Goal: Transaction & Acquisition: Book appointment/travel/reservation

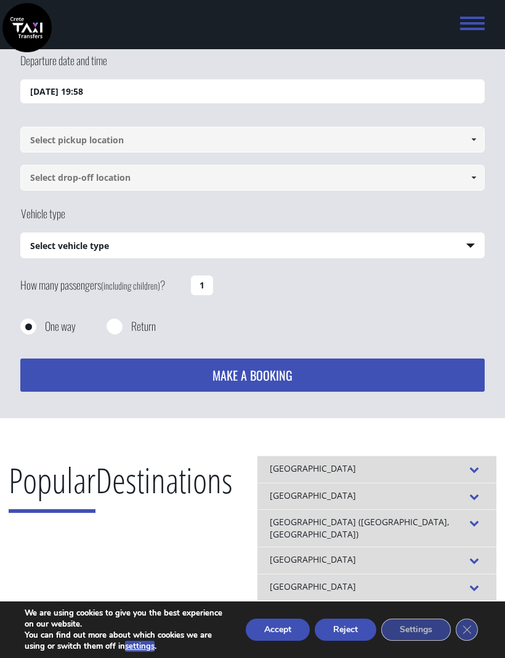
click at [404, 84] on input "06/09/2025 19:58" at bounding box center [252, 91] width 464 height 25
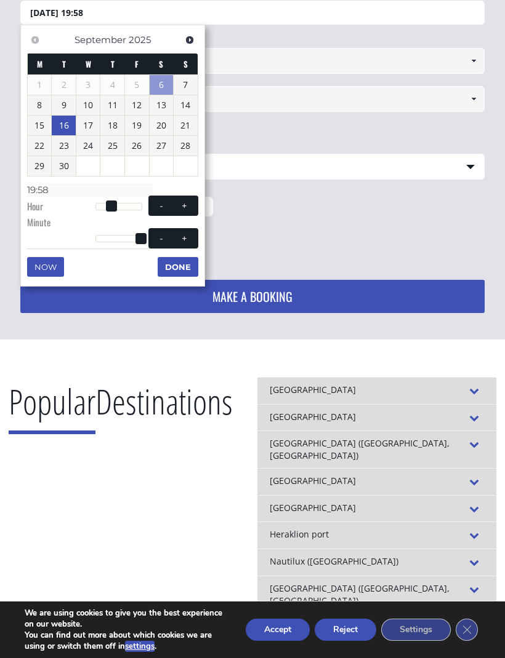
click at [70, 128] on link "16" at bounding box center [64, 126] width 24 height 20
type input "16/09/2025 00:00"
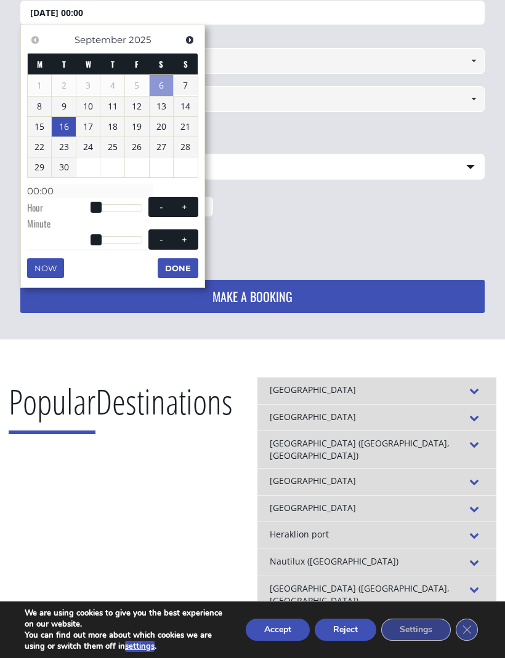
click at [186, 272] on button "Done" at bounding box center [178, 268] width 41 height 20
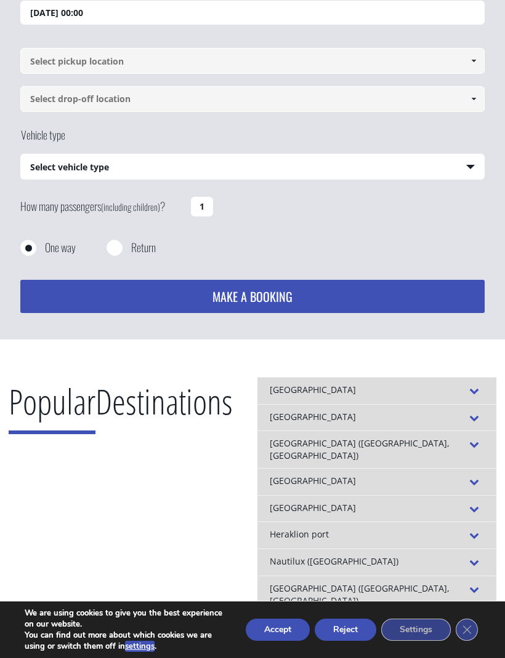
click at [326, 59] on input at bounding box center [252, 61] width 464 height 26
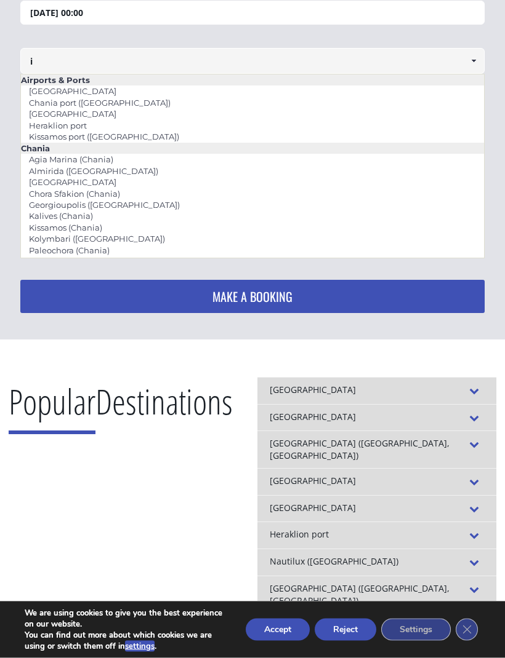
click at [81, 113] on link "[GEOGRAPHIC_DATA]" at bounding box center [72, 114] width 103 height 17
type input "[GEOGRAPHIC_DATA]"
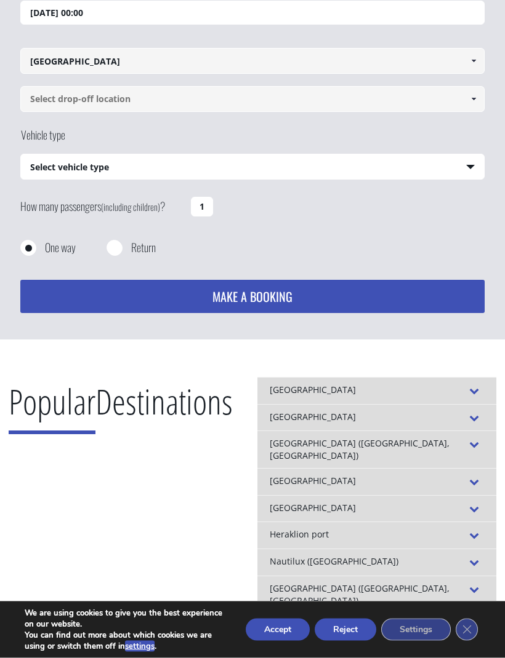
click at [192, 105] on input at bounding box center [252, 100] width 464 height 26
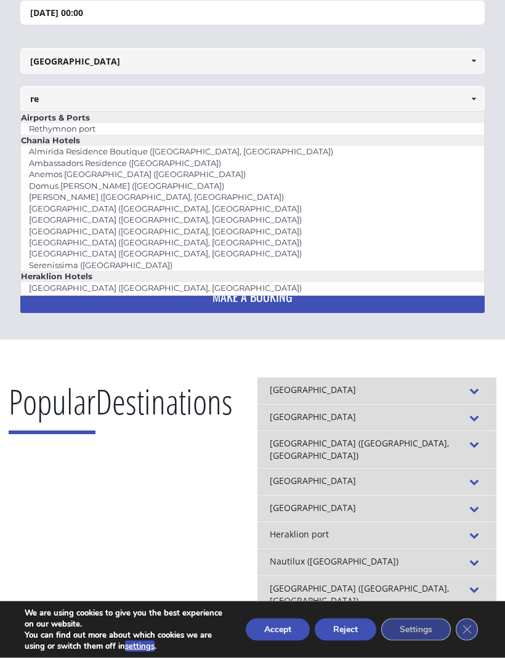
click at [135, 137] on li "Chania Hotels" at bounding box center [252, 140] width 463 height 11
click at [123, 130] on li "Rethymnon port" at bounding box center [252, 129] width 463 height 11
type input "Rethymnon port"
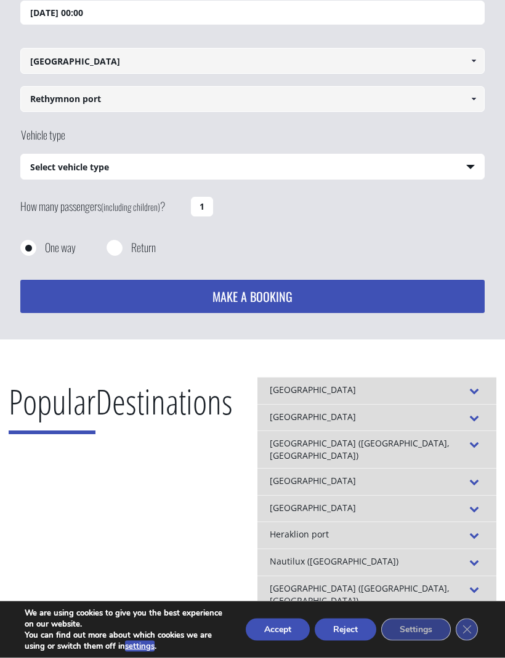
click at [265, 161] on select "Select vehicle type Taxi (4 passengers) Mercedes E Class Mini Van (7 passengers…" at bounding box center [252, 168] width 463 height 26
select select "540"
click at [193, 200] on input "1" at bounding box center [202, 207] width 22 height 20
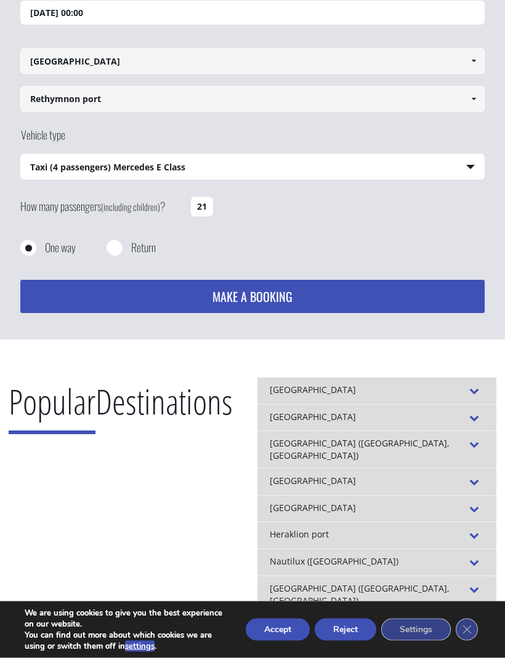
type input "1"
click at [208, 201] on input "1" at bounding box center [202, 208] width 22 height 20
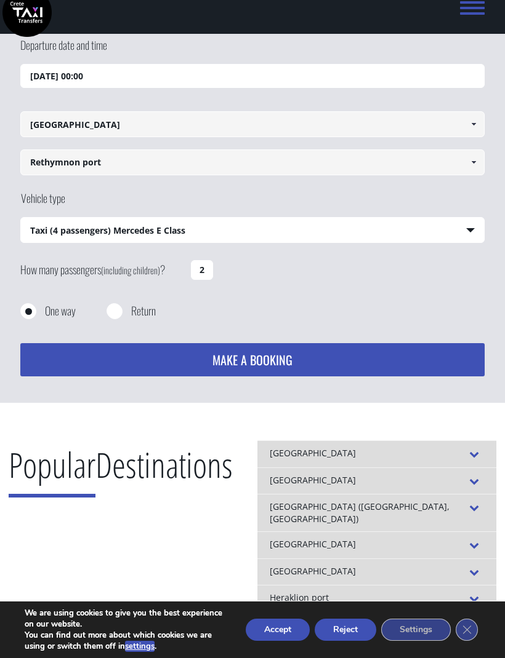
scroll to position [15, 0]
type input "2"
click at [424, 369] on button "MAKE A BOOKING" at bounding box center [252, 360] width 464 height 33
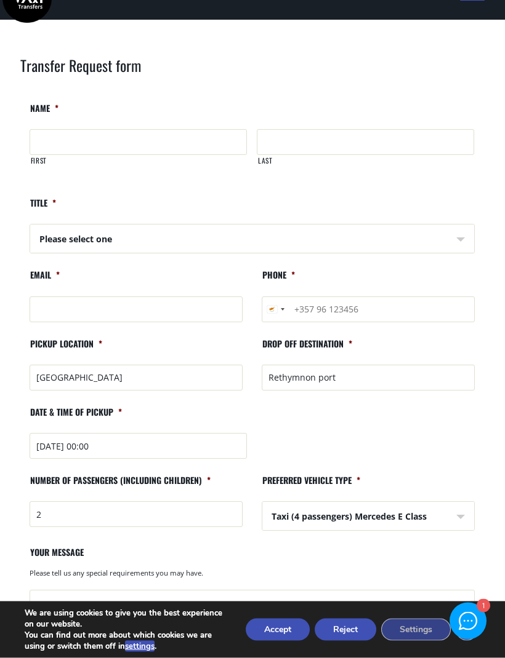
scroll to position [27, 0]
